Goal: Use online tool/utility: Utilize a website feature to perform a specific function

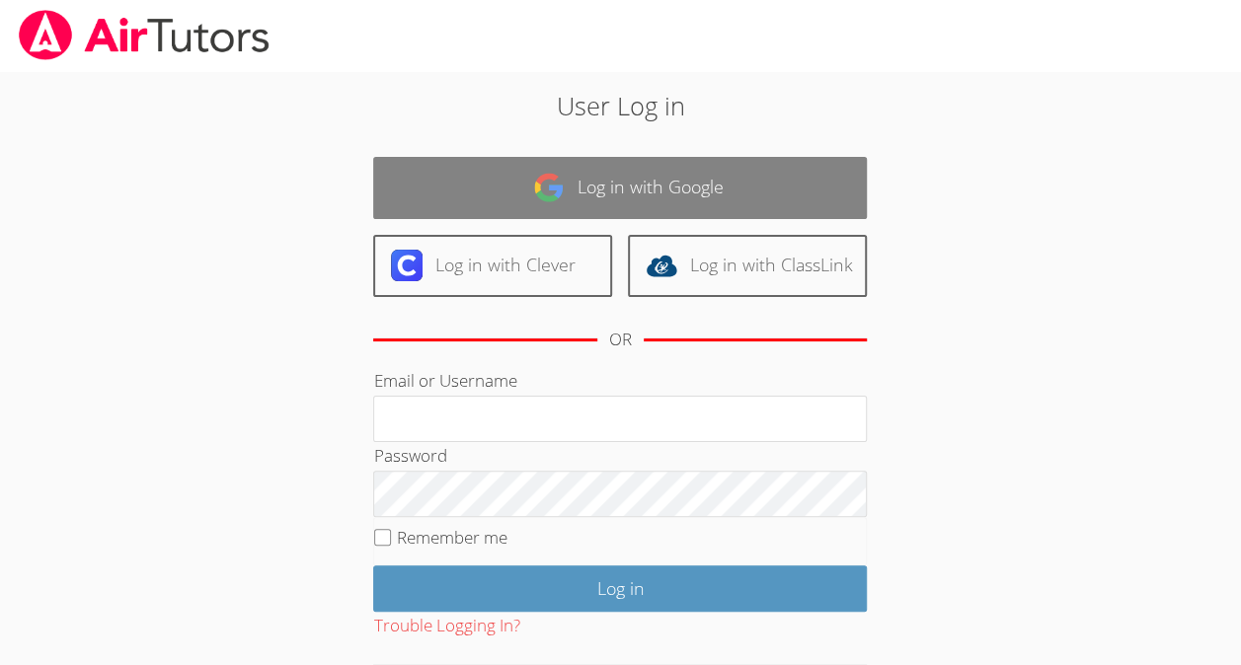
click at [768, 158] on link "Log in with Google" at bounding box center [620, 188] width 494 height 62
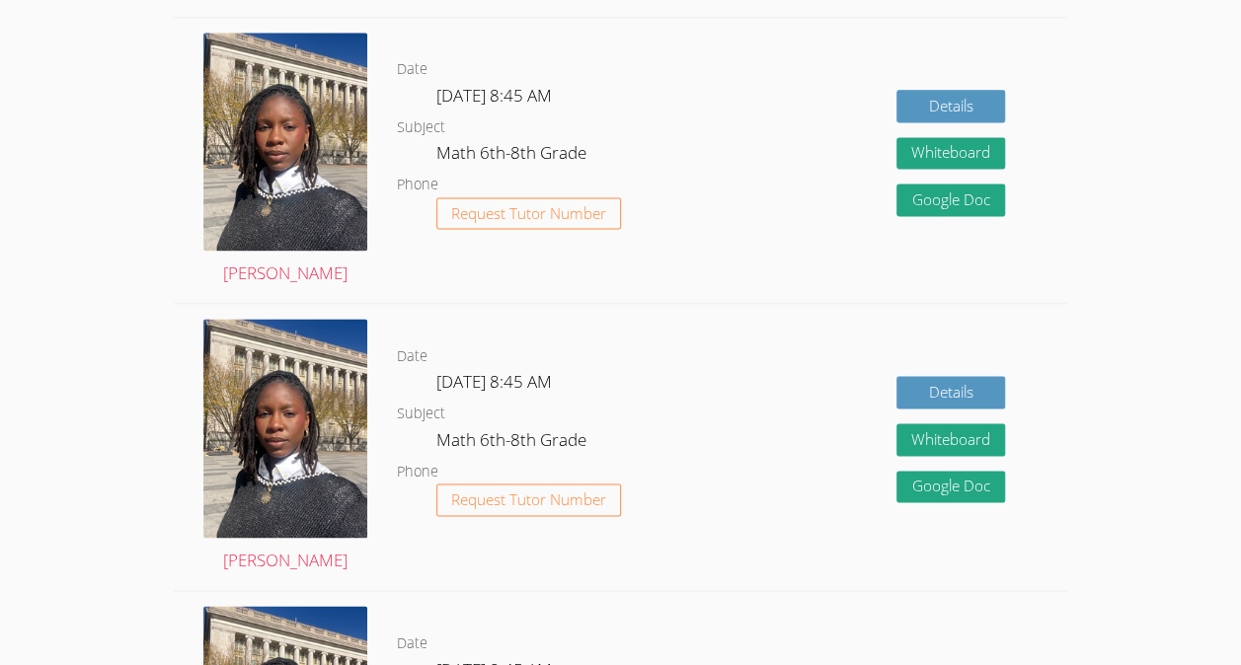
scroll to position [1282, 0]
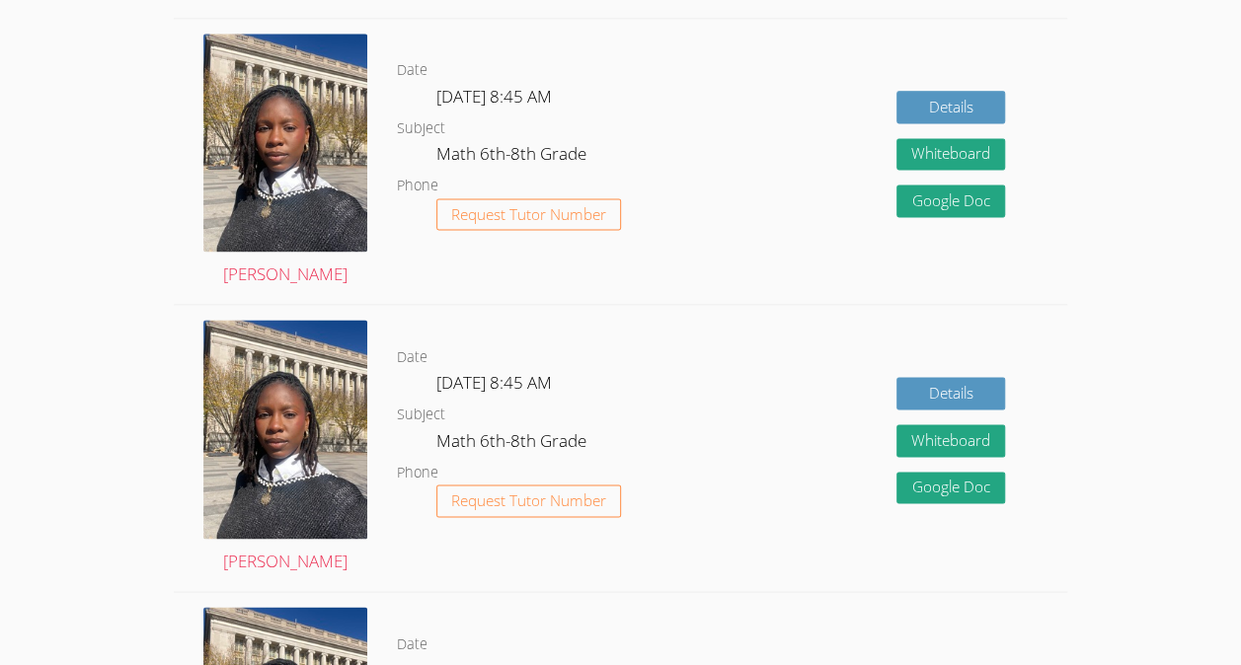
click at [934, 377] on div "Details Whiteboard Hidden Google Doc" at bounding box center [950, 447] width 109 height 141
drag, startPoint x: 942, startPoint y: 213, endPoint x: 754, endPoint y: 180, distance: 190.5
click at [754, 305] on div "Details Whiteboard Hidden Google Doc" at bounding box center [888, 447] width 357 height 285
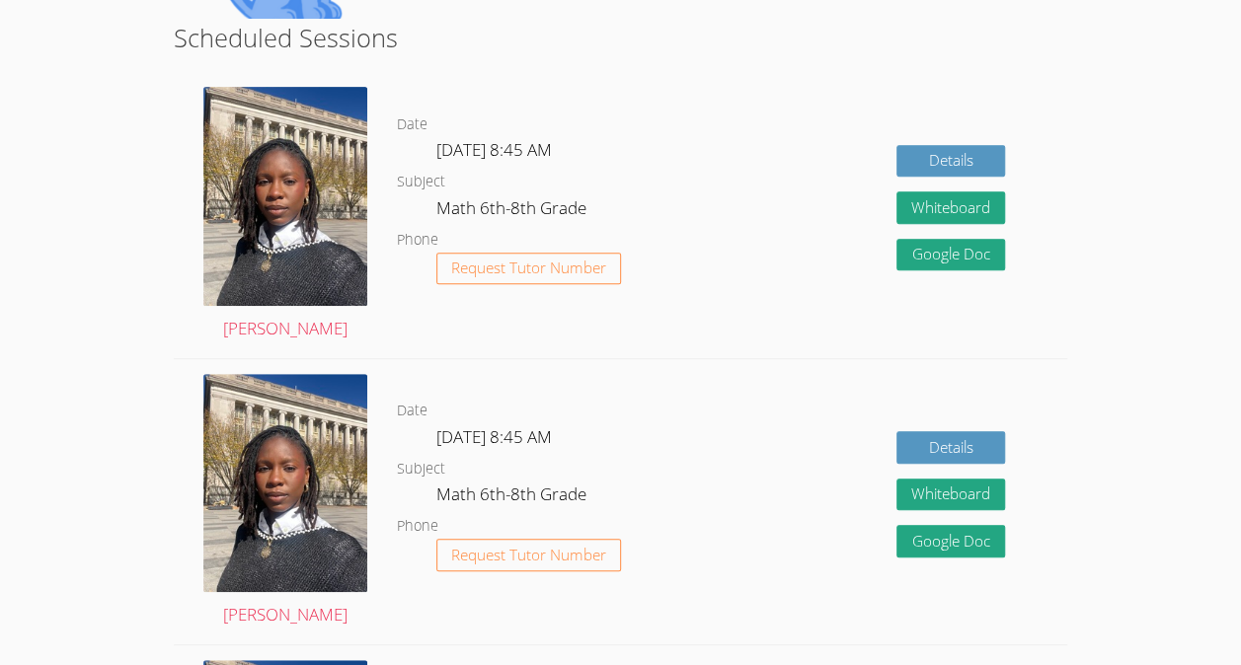
scroll to position [0, 0]
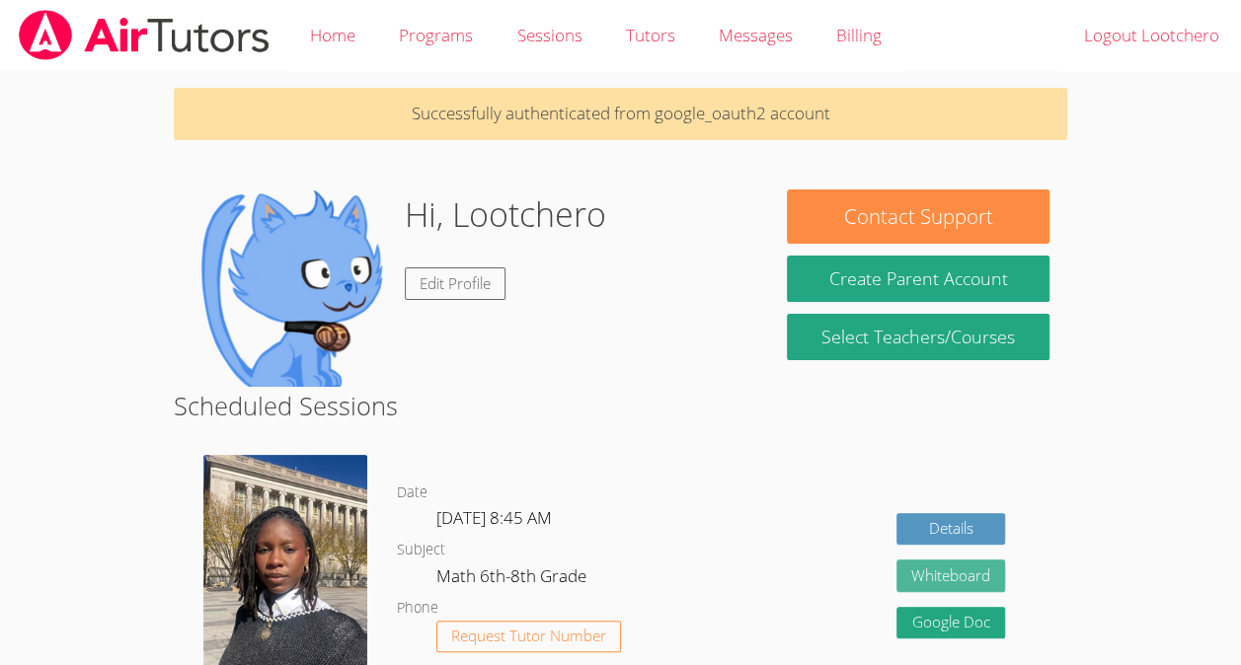
click at [930, 560] on button "Whiteboard" at bounding box center [950, 576] width 109 height 33
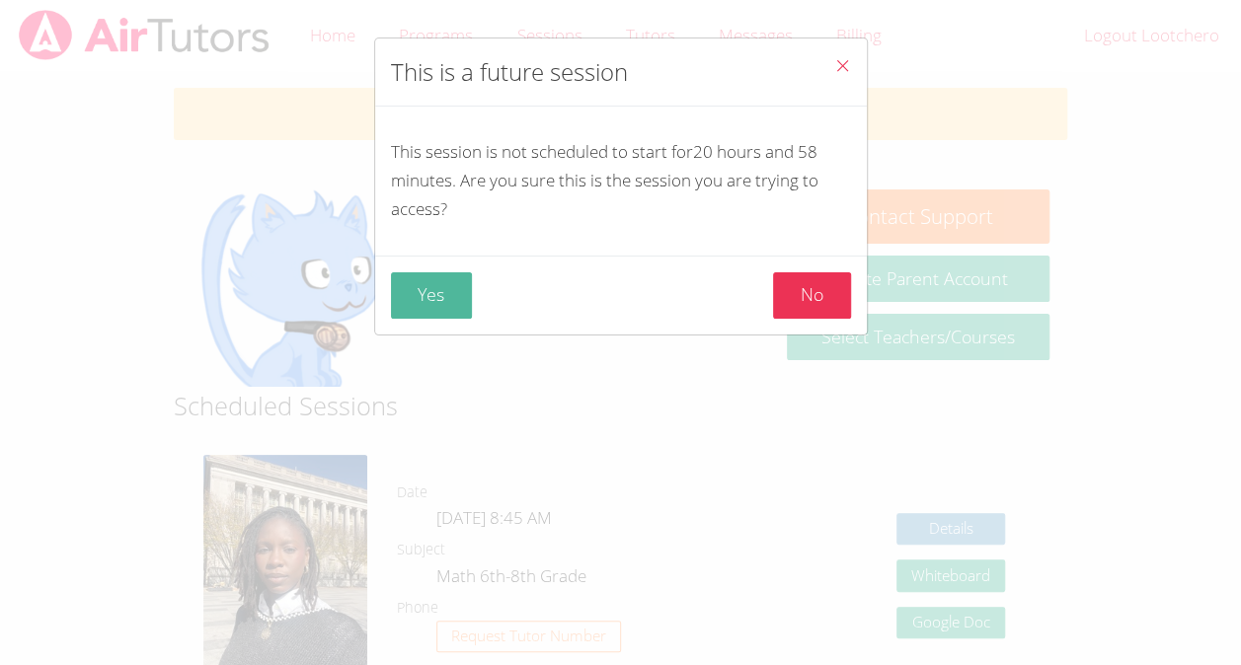
click at [453, 287] on button "Yes" at bounding box center [432, 295] width 82 height 46
